Goal: Task Accomplishment & Management: Complete application form

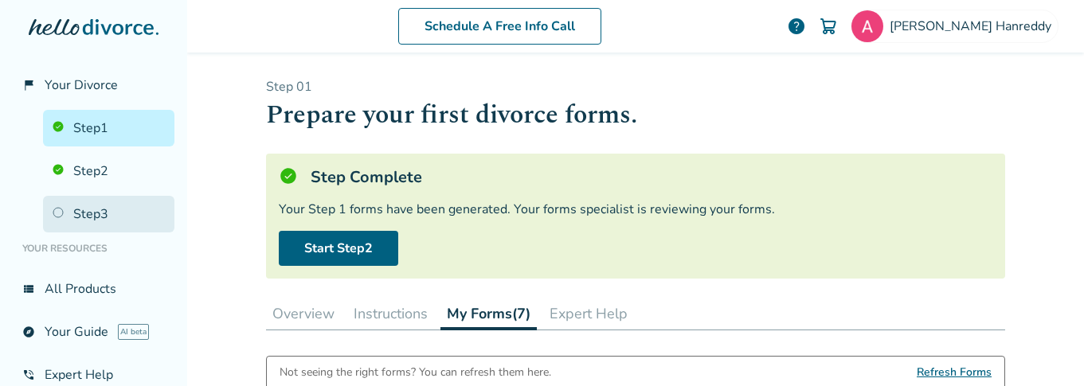
click at [88, 209] on link "Step 3" at bounding box center [108, 214] width 131 height 37
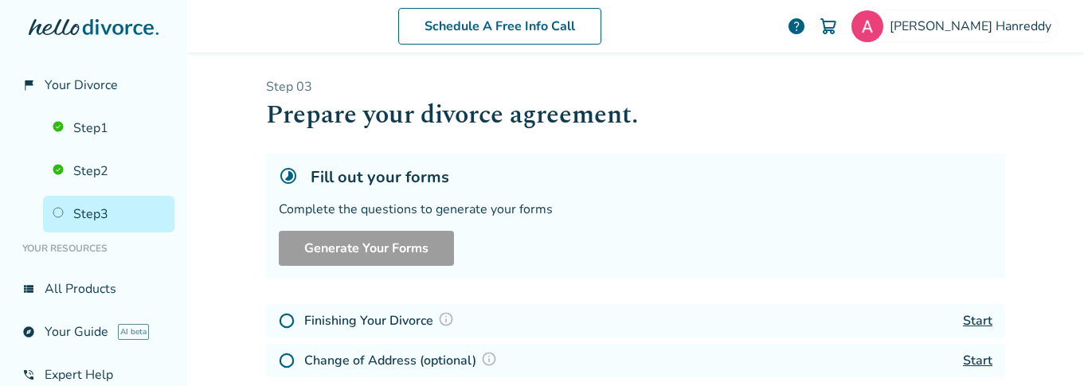
click at [404, 212] on div "Complete the questions to generate your forms" at bounding box center [636, 210] width 714 height 18
click at [390, 186] on h5 "Fill out your forms" at bounding box center [380, 178] width 139 height 22
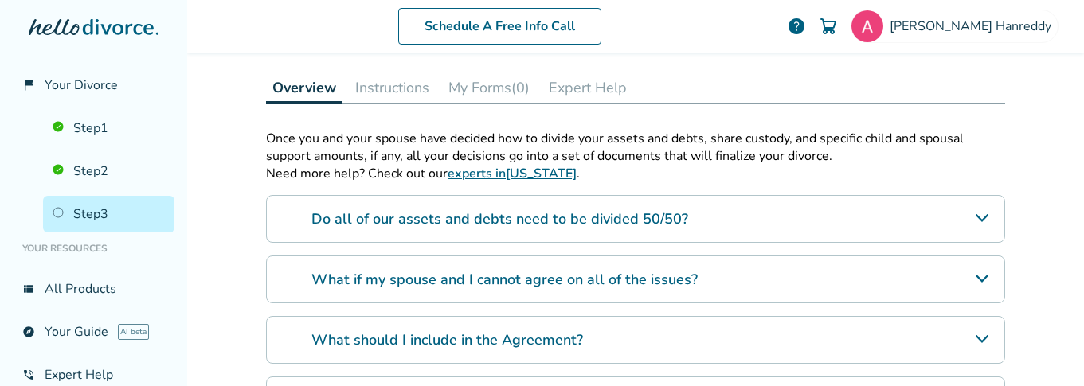
scroll to position [326, 0]
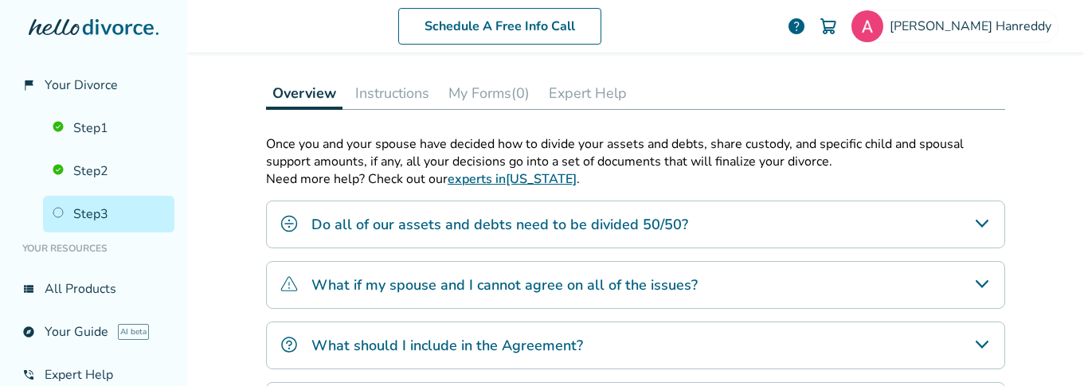
click at [496, 83] on button "My Forms (0)" at bounding box center [489, 93] width 94 height 32
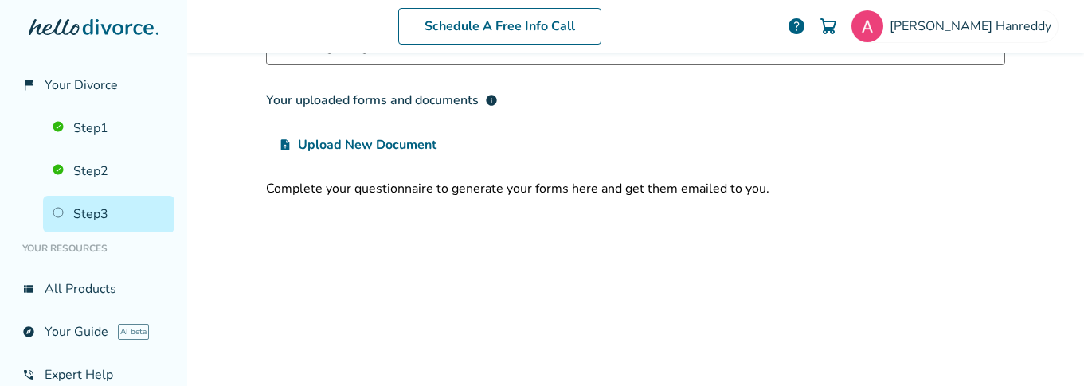
scroll to position [396, 0]
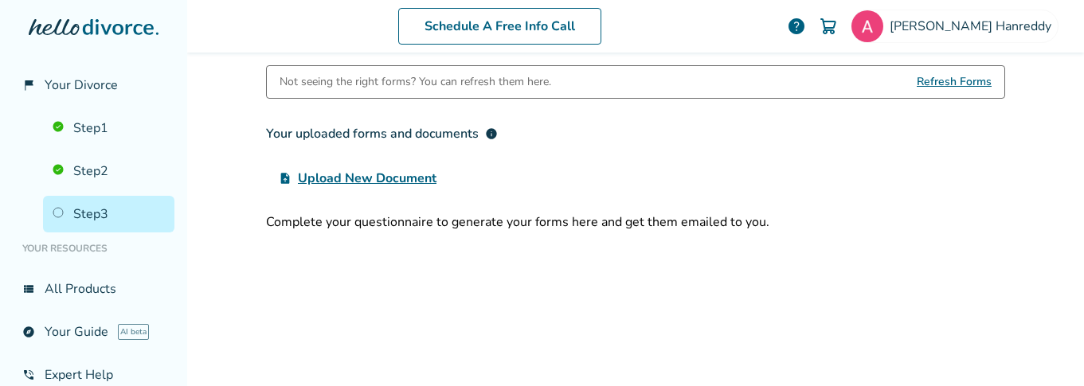
click at [543, 276] on div "Not seeing the right forms? You can refresh them here. Refresh Forms Your uploa…" at bounding box center [635, 244] width 739 height 359
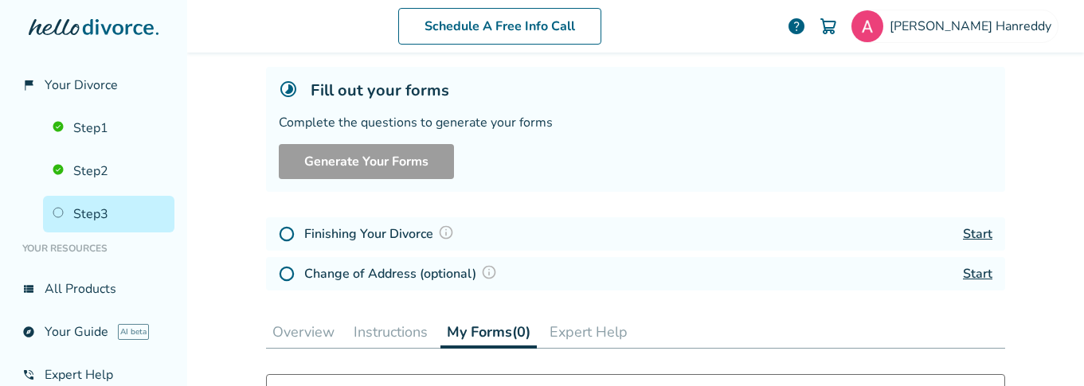
scroll to position [119, 0]
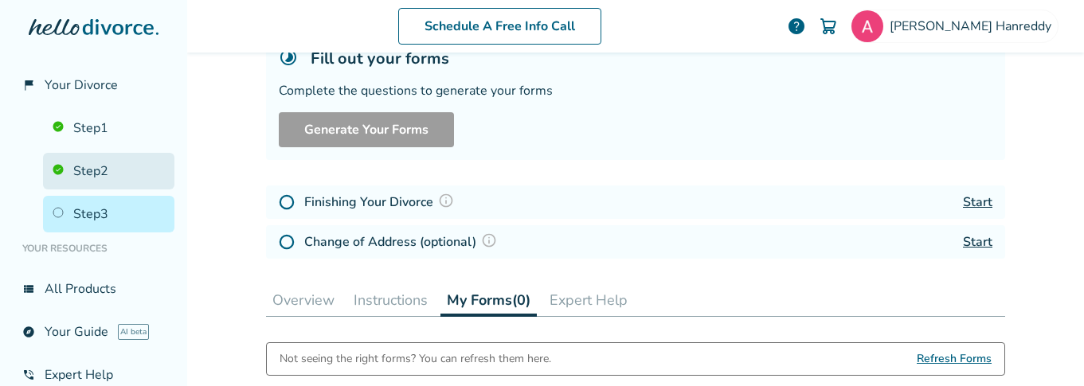
click at [84, 170] on link "Step 2" at bounding box center [108, 171] width 131 height 37
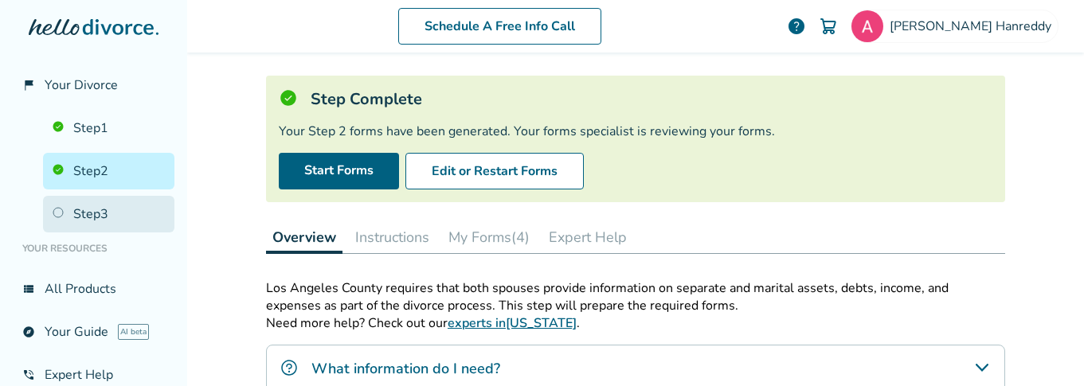
click at [93, 215] on link "Step 3" at bounding box center [108, 214] width 131 height 37
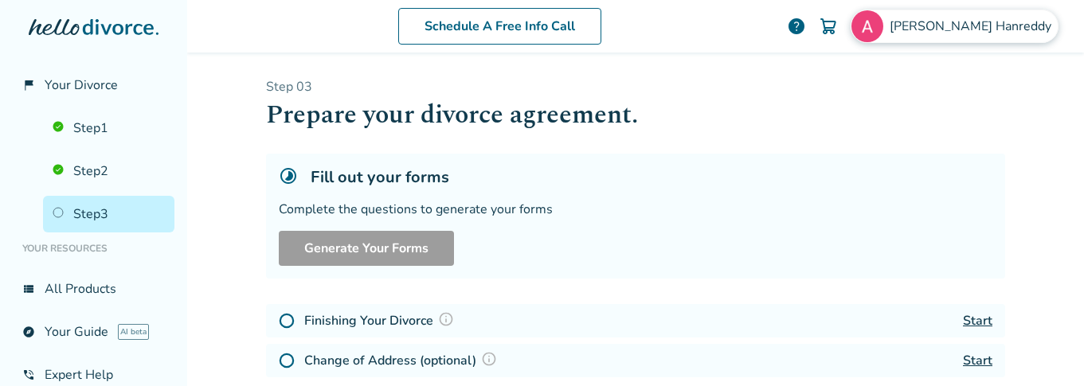
click at [991, 34] on span "[PERSON_NAME]" at bounding box center [974, 27] width 168 height 18
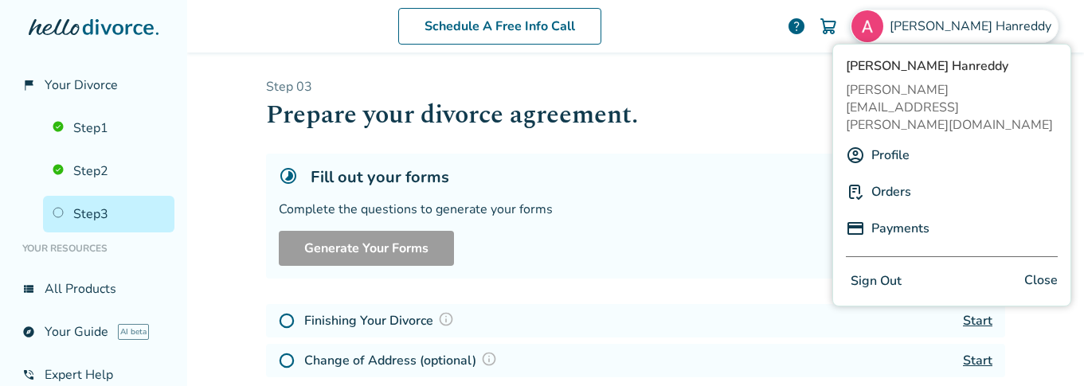
click at [715, 187] on div "Fill out your forms Complete the questions to generate your forms Generate Your…" at bounding box center [635, 216] width 739 height 125
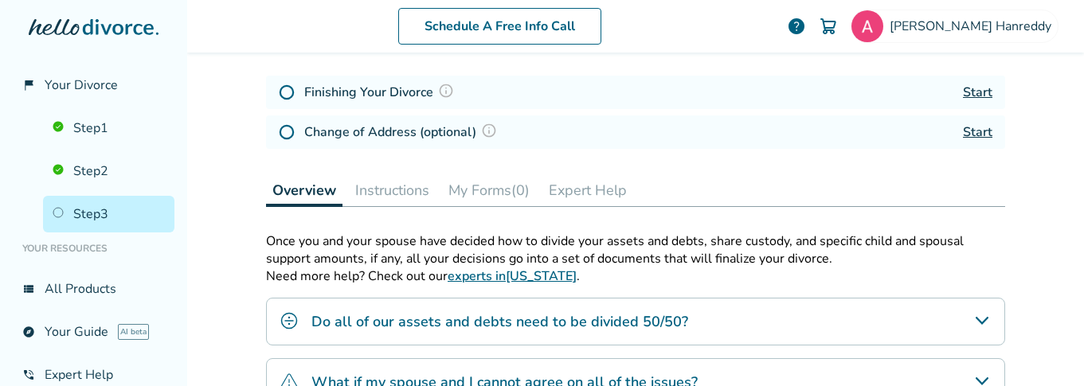
scroll to position [276, 0]
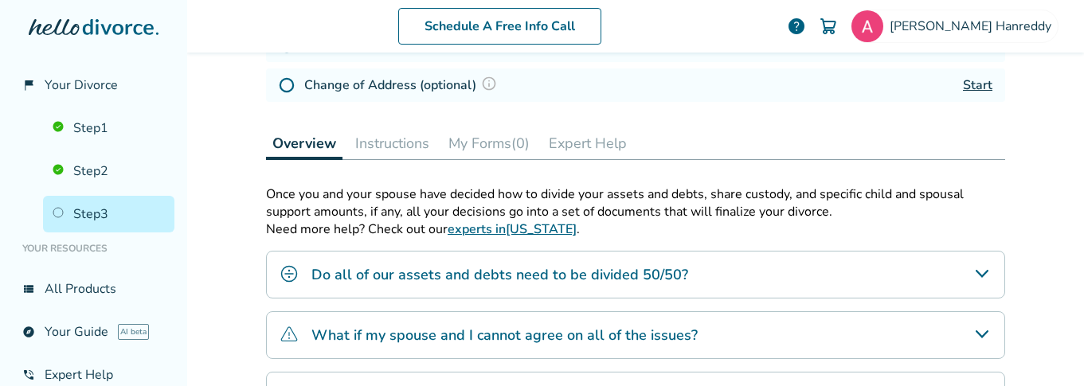
click at [372, 135] on button "Instructions" at bounding box center [392, 143] width 87 height 32
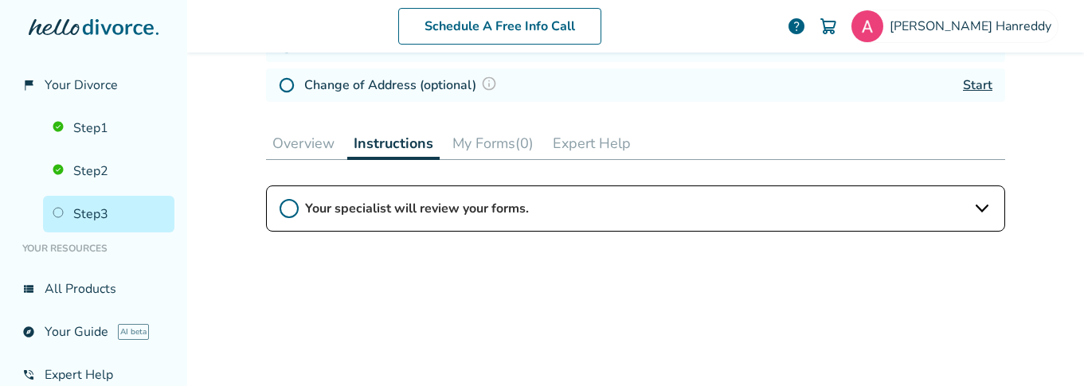
click at [487, 201] on span "Your specialist will review your forms." at bounding box center [635, 209] width 661 height 18
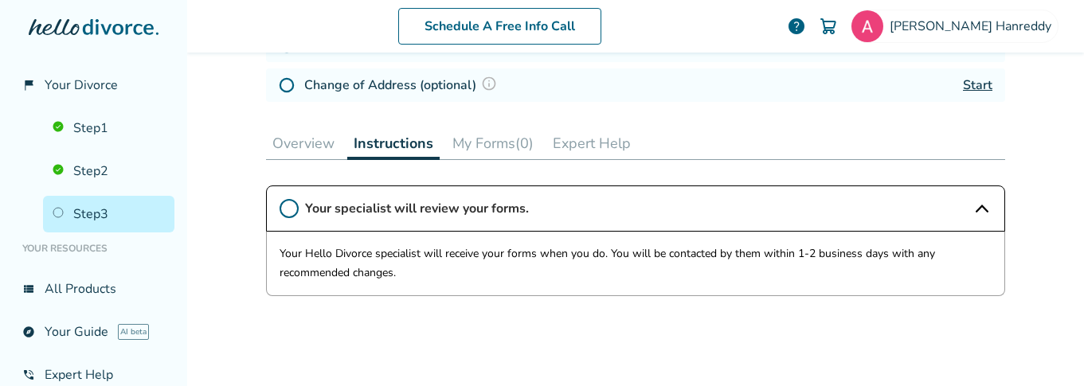
click at [288, 137] on button "Overview" at bounding box center [303, 143] width 75 height 32
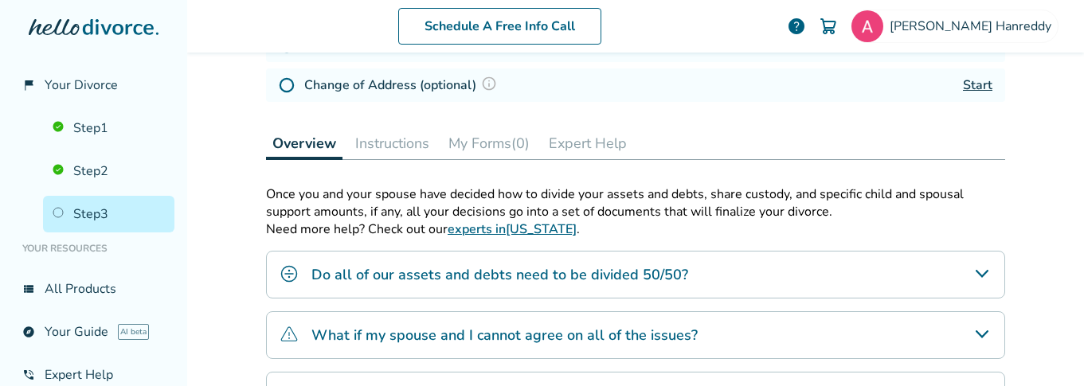
click at [466, 143] on button "My Forms (0)" at bounding box center [489, 143] width 94 height 32
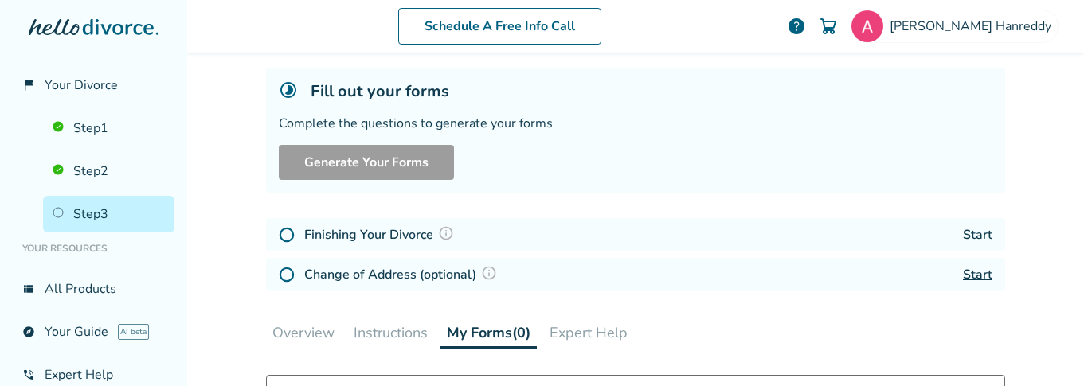
scroll to position [109, 0]
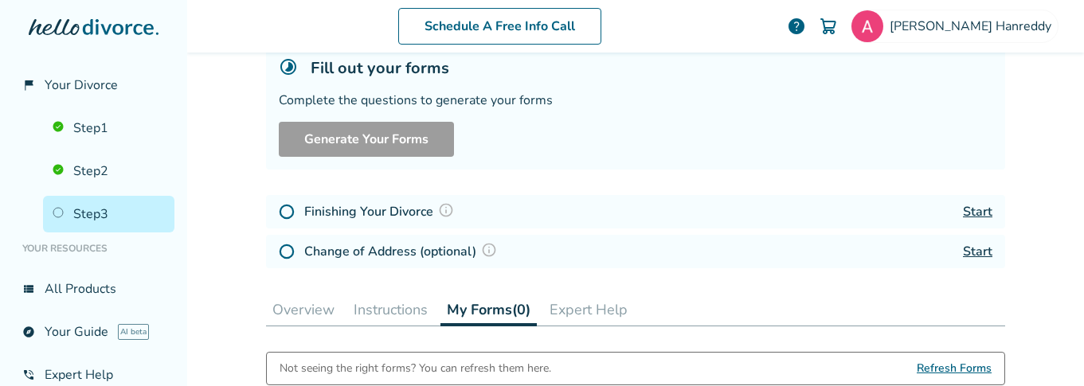
click at [280, 79] on div "Fill out your forms Complete the questions to generate your forms Generate Your…" at bounding box center [635, 107] width 739 height 125
click at [280, 77] on div "Fill out your forms" at bounding box center [636, 68] width 714 height 22
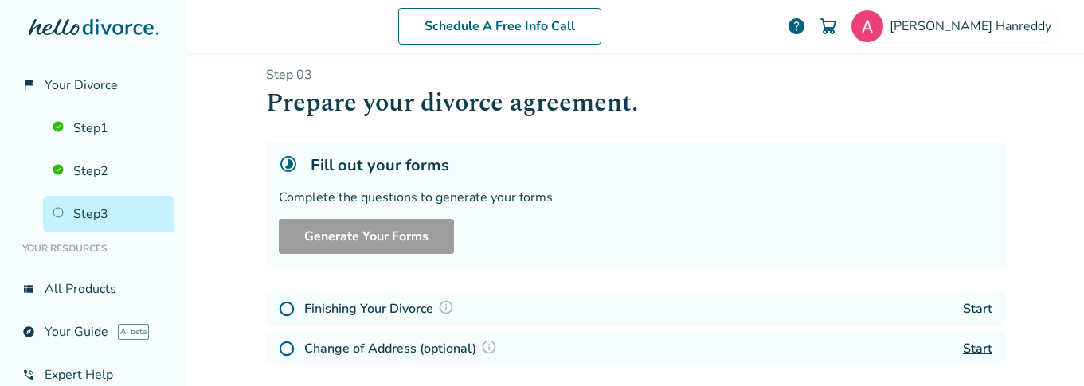
scroll to position [0, 0]
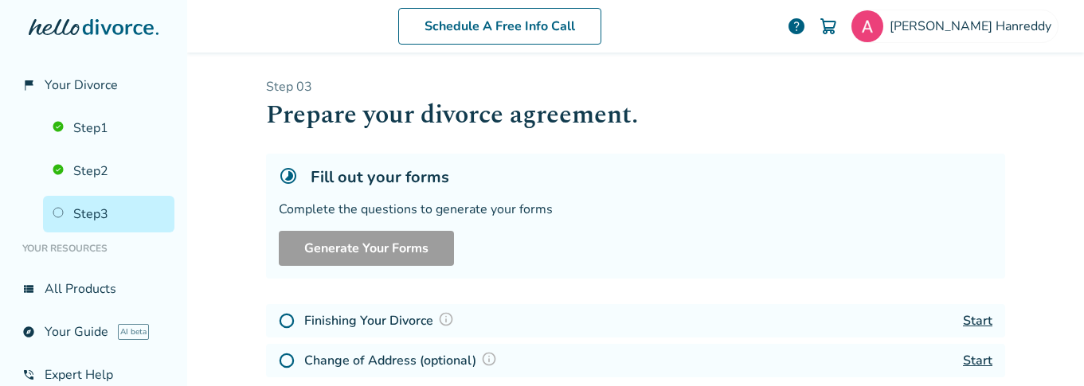
click at [280, 175] on icon at bounding box center [288, 176] width 19 height 19
click at [548, 190] on div "Fill out your forms Complete the questions to generate your forms Generate Your…" at bounding box center [635, 216] width 739 height 125
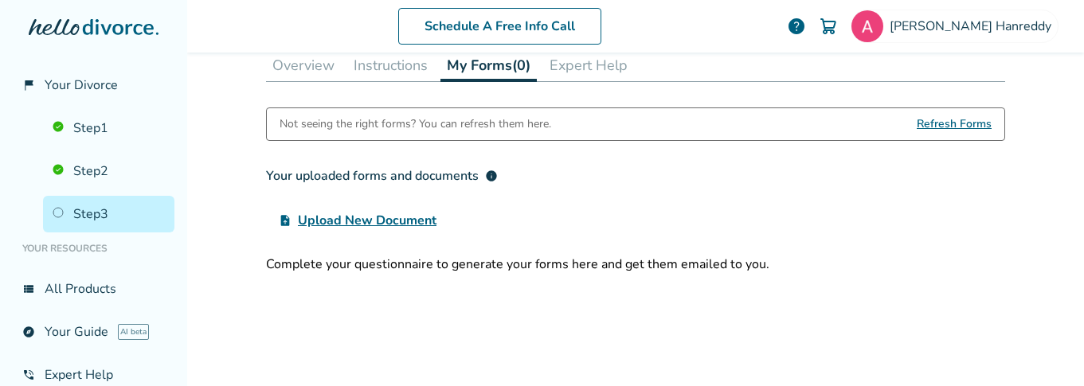
scroll to position [355, 0]
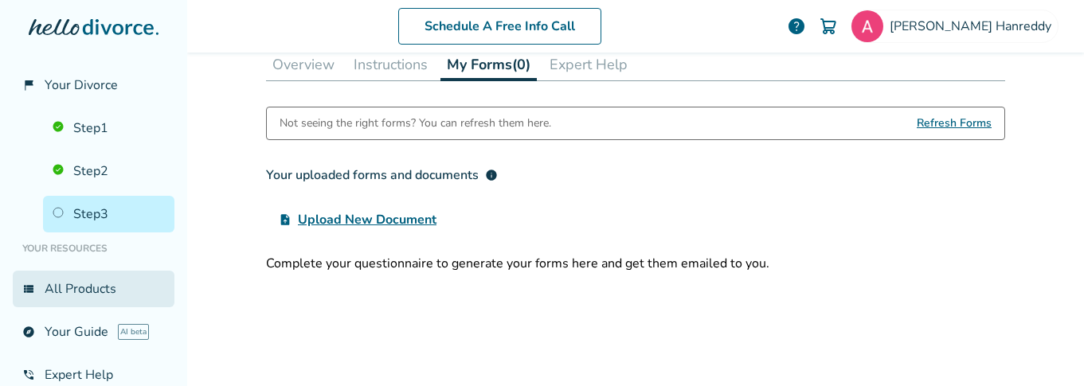
click at [74, 275] on link "view_list All Products" at bounding box center [94, 289] width 162 height 37
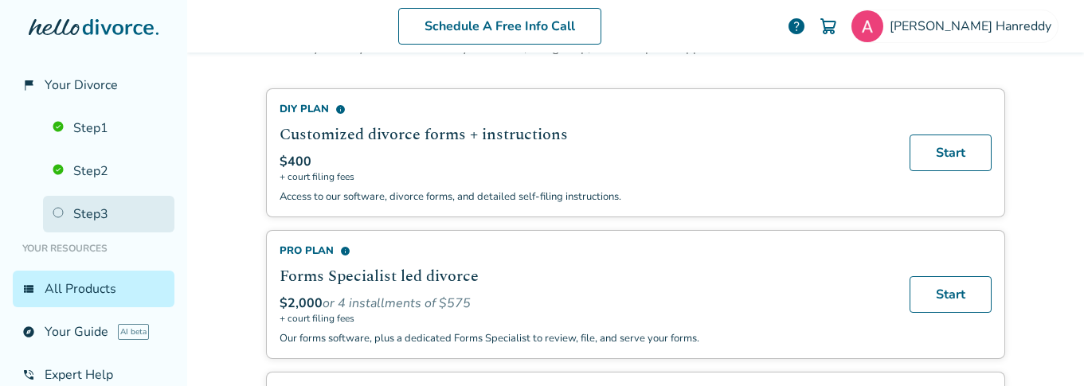
click at [79, 212] on link "Step 3" at bounding box center [108, 214] width 131 height 37
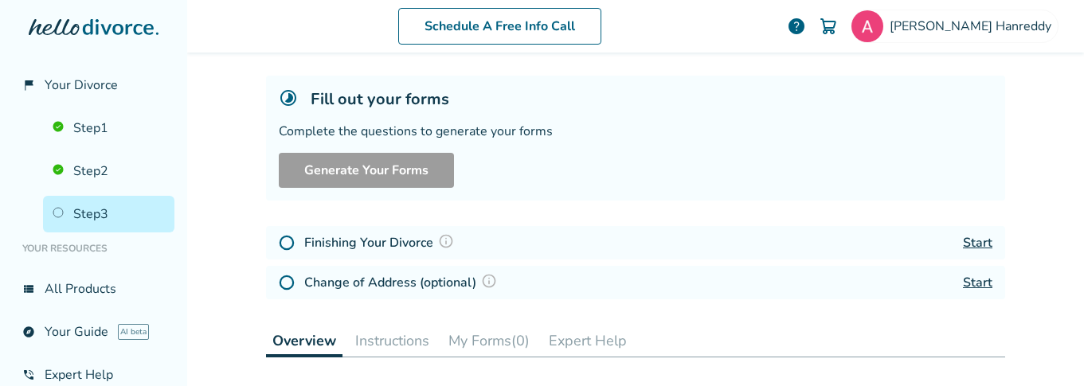
click at [426, 245] on h4 "Finishing Your Divorce" at bounding box center [381, 243] width 155 height 21
click at [279, 249] on img at bounding box center [287, 243] width 16 height 16
click at [343, 233] on h4 "Finishing Your Divorce" at bounding box center [381, 243] width 155 height 21
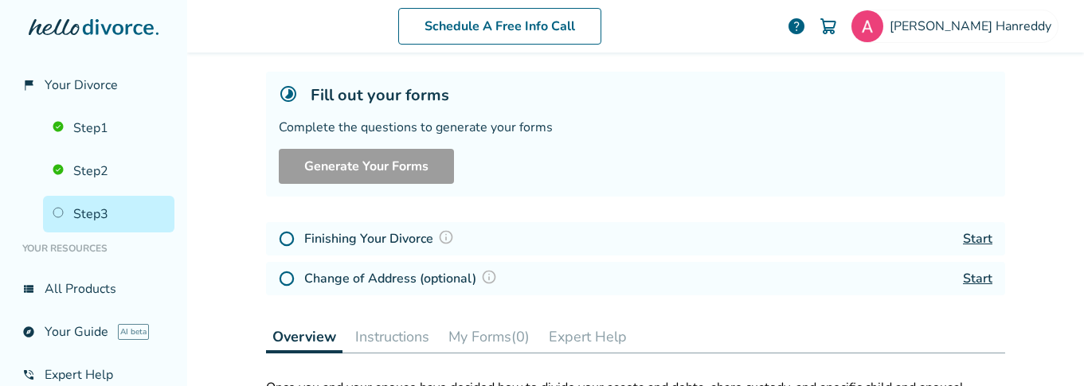
click at [968, 233] on link "Start" at bounding box center [977, 239] width 29 height 18
